Goal: Task Accomplishment & Management: Manage account settings

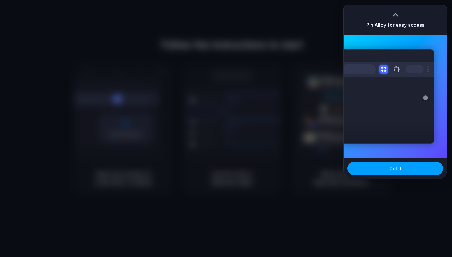
click at [400, 164] on button "Got it" at bounding box center [396, 168] width 96 height 14
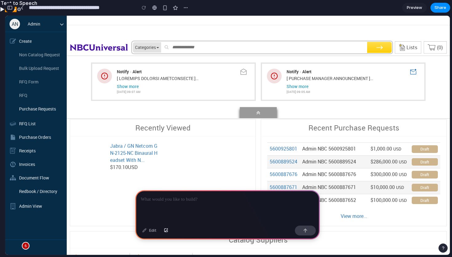
click at [8, 7] on div "button" at bounding box center [10, 8] width 6 height 4
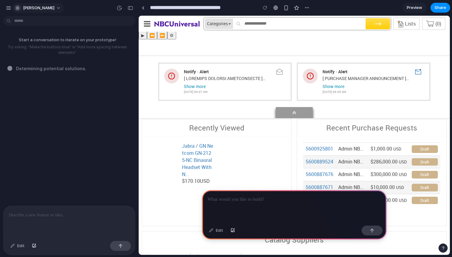
click at [48, 6] on button "[PERSON_NAME]" at bounding box center [38, 8] width 52 height 10
click at [39, 23] on li "Settings" at bounding box center [38, 22] width 51 height 10
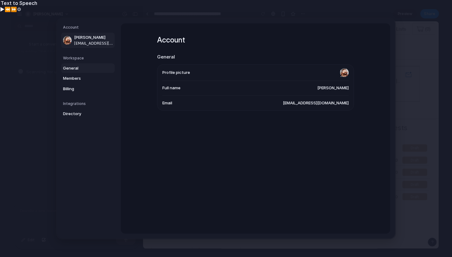
click at [73, 68] on span "General" at bounding box center [82, 68] width 39 height 6
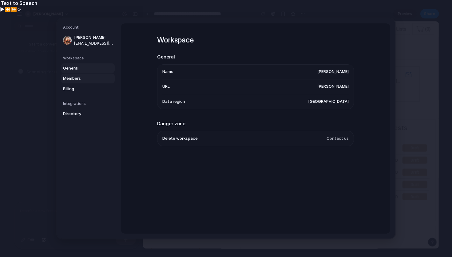
click at [72, 77] on span "Members" at bounding box center [82, 78] width 39 height 6
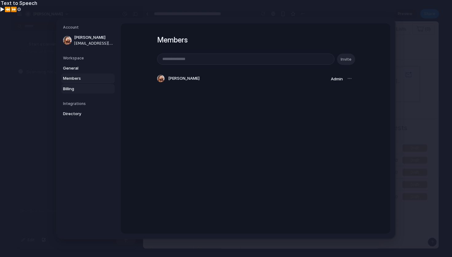
click at [73, 88] on span "Billing" at bounding box center [82, 89] width 39 height 6
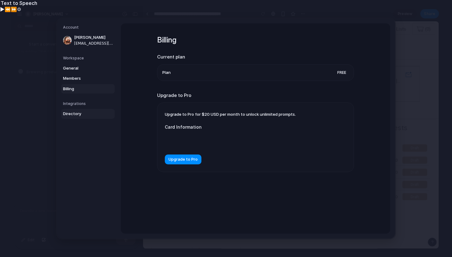
click at [73, 112] on span "Directory" at bounding box center [82, 114] width 39 height 6
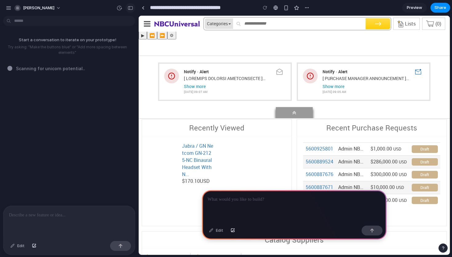
click at [129, 7] on div "button" at bounding box center [131, 8] width 6 height 4
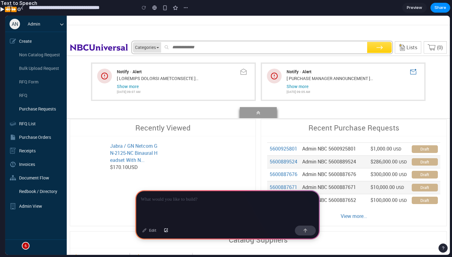
click at [152, 48] on div "Categories" at bounding box center [147, 47] width 24 height 6
click at [222, 201] on p at bounding box center [227, 199] width 173 height 7
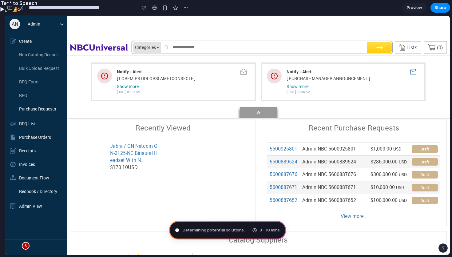
click at [9, 10] on button "button" at bounding box center [10, 8] width 10 height 10
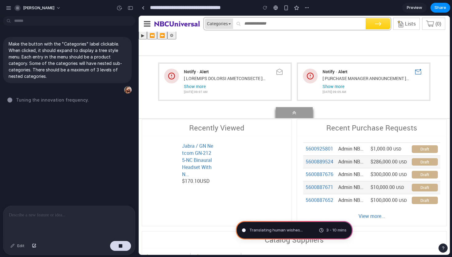
type input "**********"
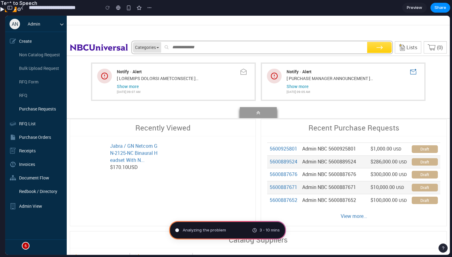
scroll to position [224, 0]
click at [9, 8] on div "button" at bounding box center [10, 8] width 6 height 4
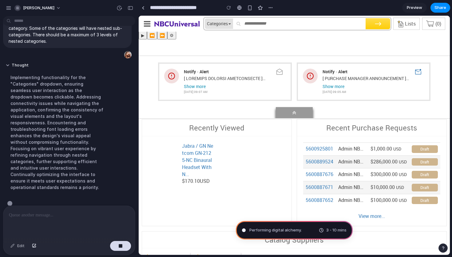
scroll to position [38, 0]
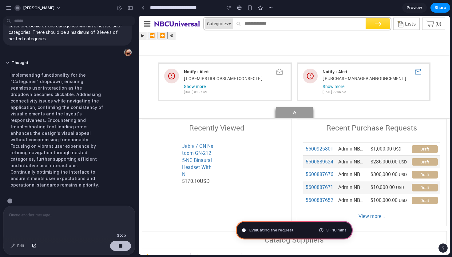
click at [120, 246] on div "button" at bounding box center [120, 246] width 4 height 4
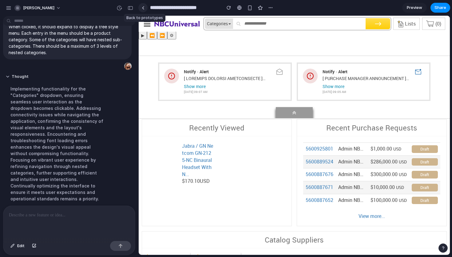
click at [143, 6] on div at bounding box center [143, 7] width 3 height 3
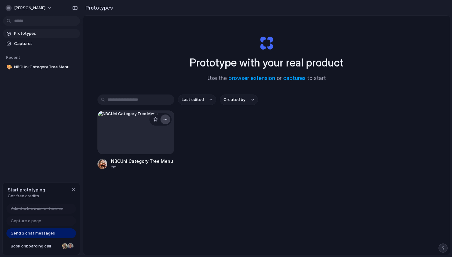
click at [165, 120] on div "button" at bounding box center [165, 119] width 5 height 5
click at [149, 163] on li "Delete" at bounding box center [148, 163] width 44 height 10
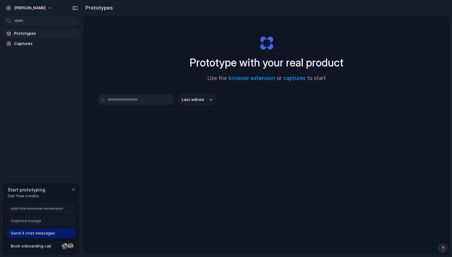
click at [130, 57] on div "Prototype with your real product Use the browser extension or captures to start…" at bounding box center [266, 152] width 367 height 272
